Goal: Find specific page/section

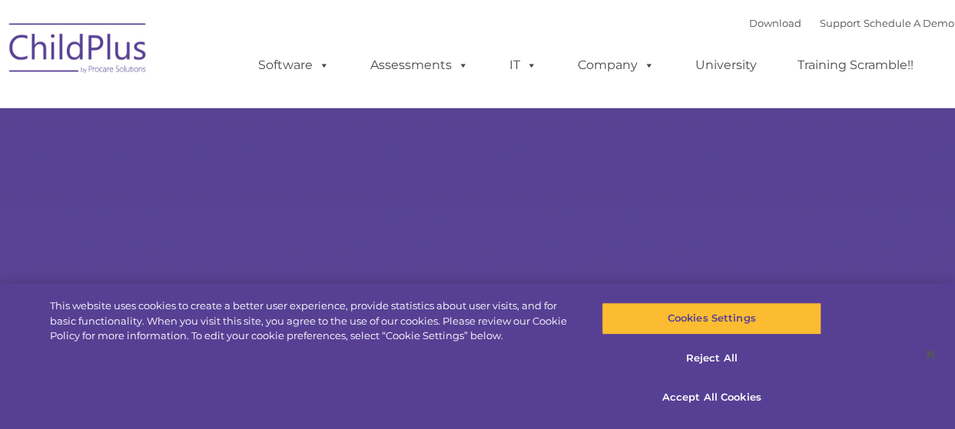
select select "MEDIUM"
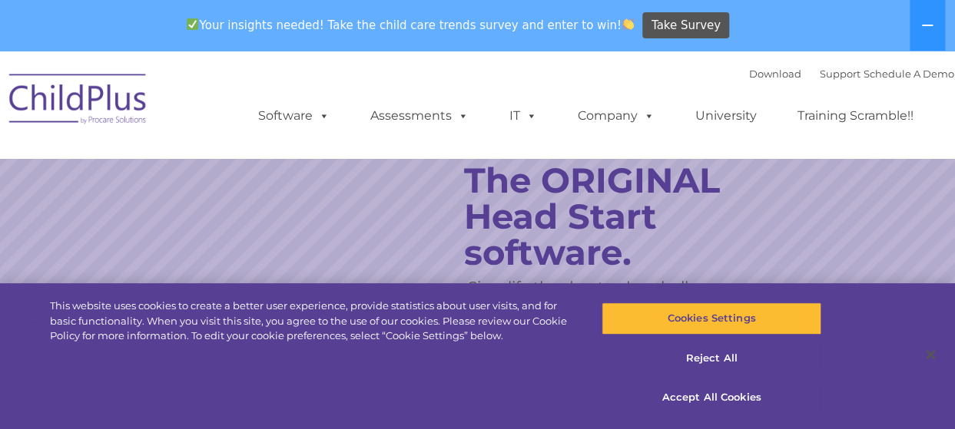
click at [50, 82] on img at bounding box center [79, 101] width 154 height 77
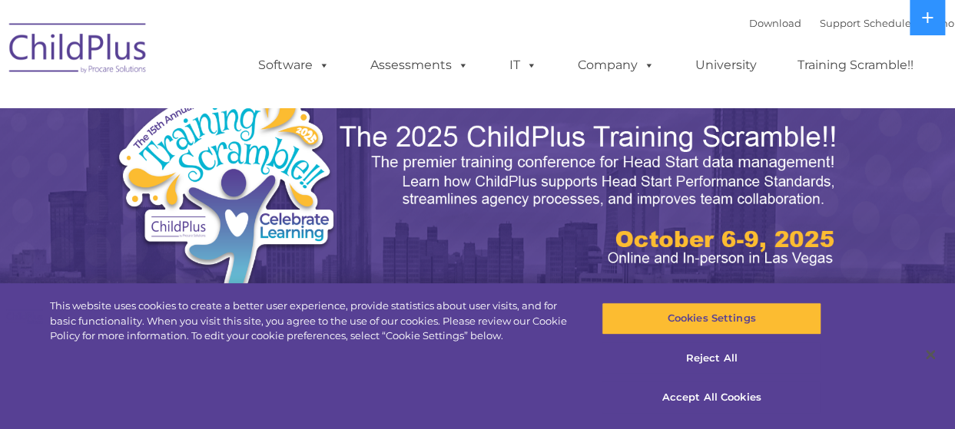
select select "MEDIUM"
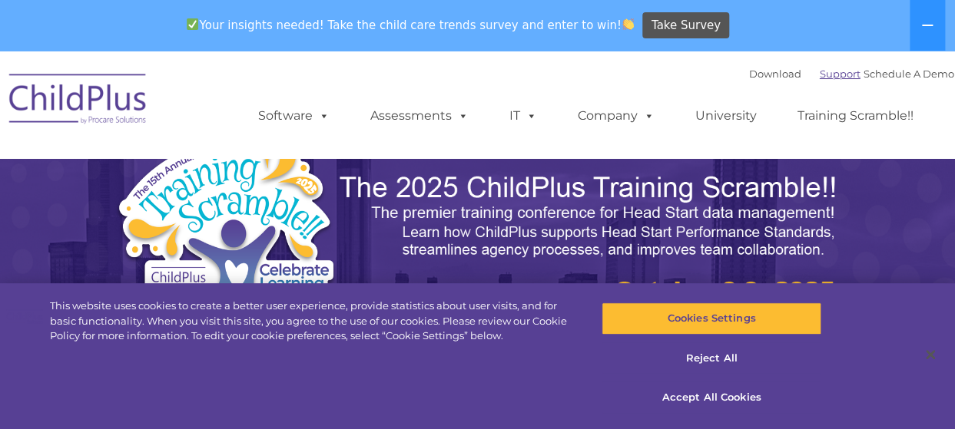
click at [824, 77] on link "Support" at bounding box center [840, 74] width 41 height 12
